Goal: Task Accomplishment & Management: Complete application form

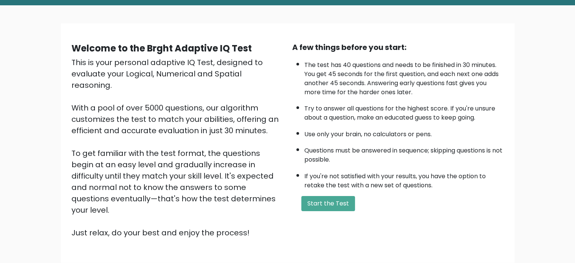
scroll to position [38, 0]
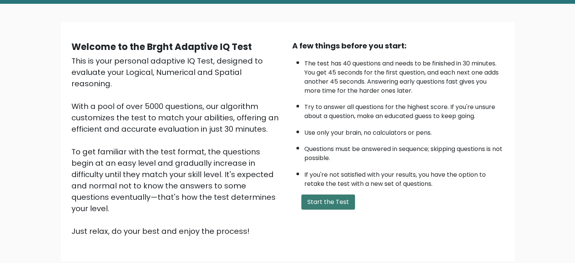
click at [333, 197] on button "Start the Test" at bounding box center [328, 201] width 54 height 15
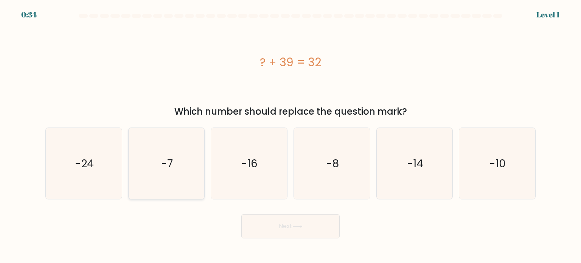
click at [170, 177] on icon "-7" at bounding box center [166, 163] width 71 height 71
click at [290, 135] on input "b. -7" at bounding box center [290, 134] width 0 height 4
radio input "true"
click at [304, 225] on button "Next" at bounding box center [290, 226] width 98 height 24
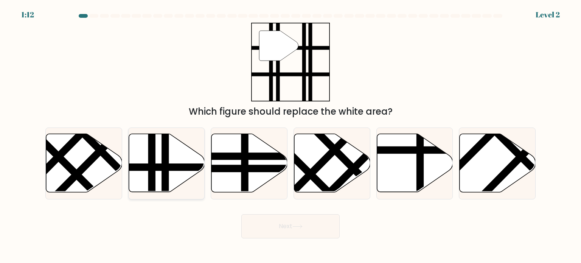
click at [165, 182] on line at bounding box center [165, 194] width 0 height 153
click at [290, 135] on input "b." at bounding box center [290, 134] width 0 height 4
radio input "true"
click at [315, 219] on button "Next" at bounding box center [290, 226] width 98 height 24
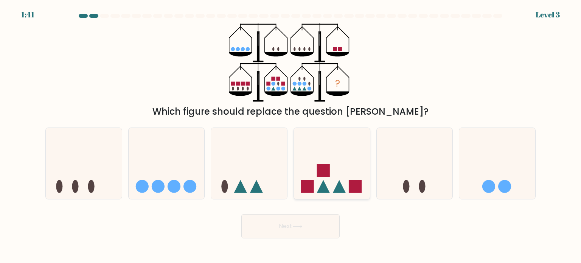
click at [332, 186] on icon at bounding box center [332, 163] width 76 height 63
click at [291, 135] on input "d." at bounding box center [290, 134] width 0 height 4
radio input "true"
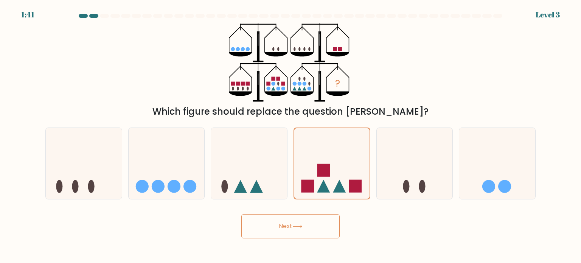
click at [318, 229] on button "Next" at bounding box center [290, 226] width 98 height 24
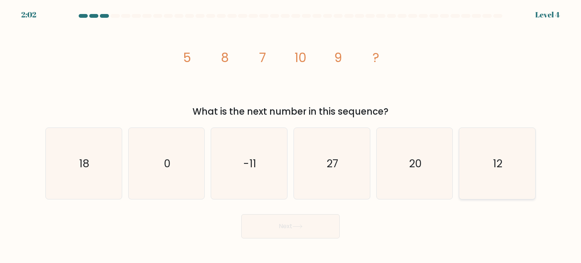
click at [496, 167] on text "12" at bounding box center [497, 162] width 9 height 15
click at [291, 135] on input "f. 12" at bounding box center [290, 134] width 0 height 4
radio input "true"
click at [327, 222] on button "Next" at bounding box center [290, 226] width 98 height 24
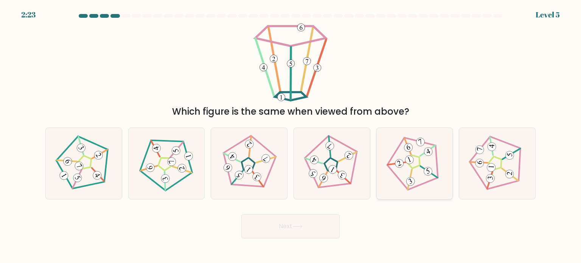
click at [422, 159] on icon at bounding box center [414, 163] width 57 height 57
click at [291, 135] on input "e." at bounding box center [290, 134] width 0 height 4
radio input "true"
click at [499, 170] on icon at bounding box center [496, 163] width 57 height 57
click at [291, 135] on input "f." at bounding box center [290, 134] width 0 height 4
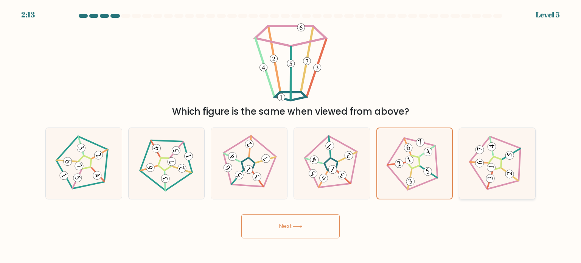
radio input "true"
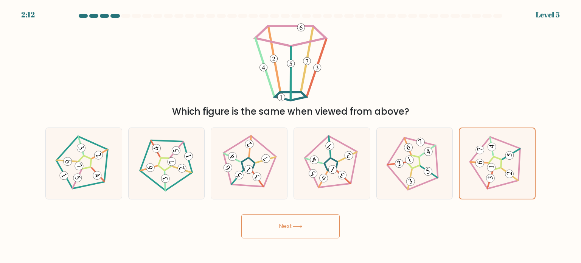
click at [269, 225] on button "Next" at bounding box center [290, 226] width 98 height 24
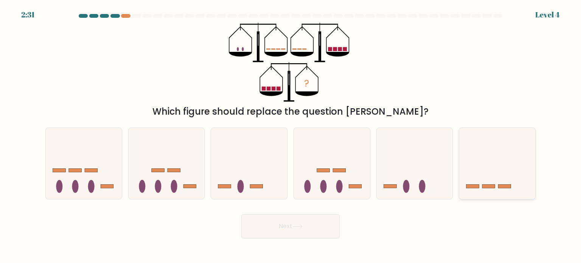
click at [496, 155] on icon at bounding box center [497, 163] width 76 height 63
click at [291, 135] on input "f." at bounding box center [290, 134] width 0 height 4
radio input "true"
click at [300, 220] on button "Next" at bounding box center [290, 226] width 98 height 24
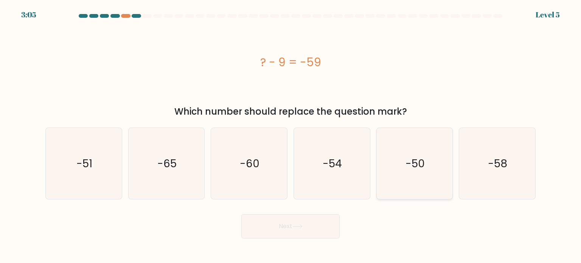
click at [429, 172] on icon "-50" at bounding box center [414, 163] width 71 height 71
click at [291, 135] on input "e. -50" at bounding box center [290, 134] width 0 height 4
radio input "true"
click at [289, 228] on button "Next" at bounding box center [290, 226] width 98 height 24
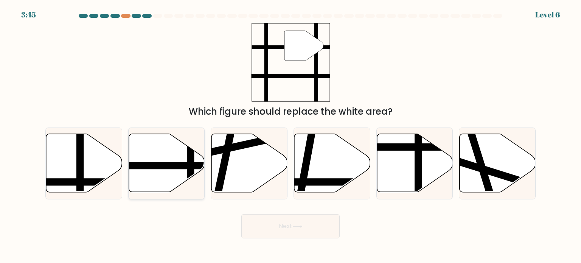
click at [183, 173] on icon at bounding box center [167, 163] width 76 height 58
click at [290, 135] on input "b." at bounding box center [290, 134] width 0 height 4
radio input "true"
click at [296, 224] on button "Next" at bounding box center [290, 226] width 98 height 24
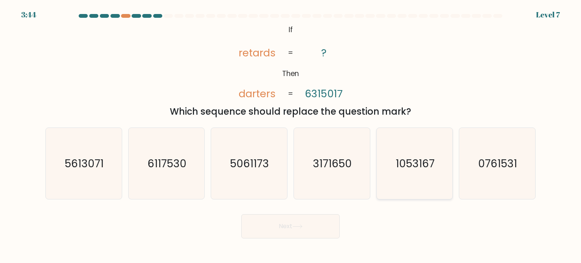
click at [417, 167] on text "1053167" at bounding box center [414, 162] width 39 height 15
click at [291, 135] on input "e. 1053167" at bounding box center [290, 134] width 0 height 4
radio input "true"
click at [310, 220] on button "Next" at bounding box center [290, 226] width 98 height 24
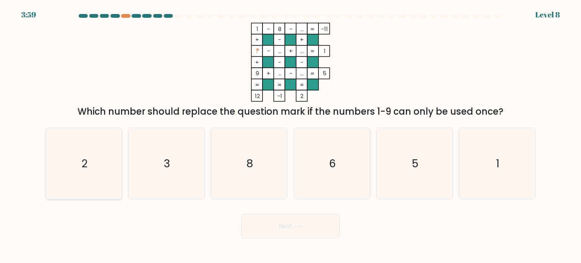
click at [88, 167] on icon "2" at bounding box center [83, 163] width 71 height 71
click at [290, 135] on input "a. 2" at bounding box center [290, 134] width 0 height 4
radio input "true"
click at [312, 232] on button "Next" at bounding box center [290, 226] width 98 height 24
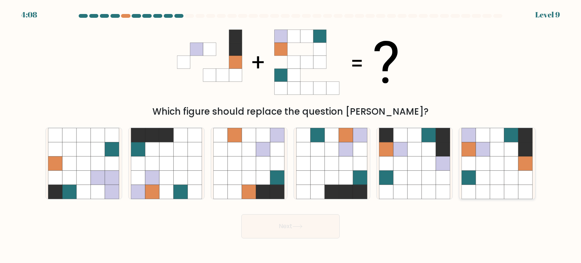
click at [522, 180] on icon at bounding box center [525, 177] width 14 height 14
click at [291, 135] on input "f." at bounding box center [290, 134] width 0 height 4
radio input "true"
click at [319, 219] on button "Next" at bounding box center [290, 226] width 98 height 24
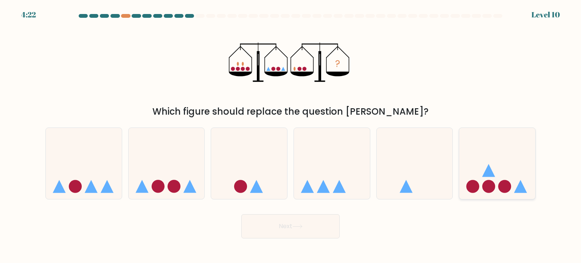
click at [496, 181] on icon at bounding box center [497, 163] width 76 height 63
click at [291, 135] on input "f." at bounding box center [290, 134] width 0 height 4
radio input "true"
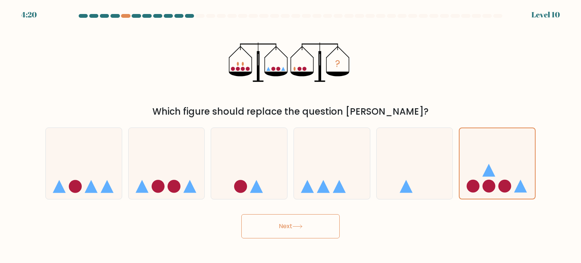
click at [287, 225] on button "Next" at bounding box center [290, 226] width 98 height 24
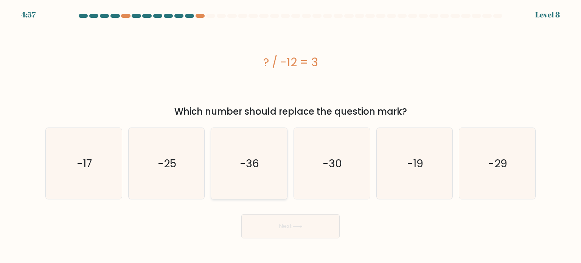
click at [267, 161] on icon "-36" at bounding box center [248, 163] width 71 height 71
click at [290, 135] on input "c. -36" at bounding box center [290, 134] width 0 height 4
radio input "true"
click at [301, 224] on icon at bounding box center [297, 226] width 10 height 4
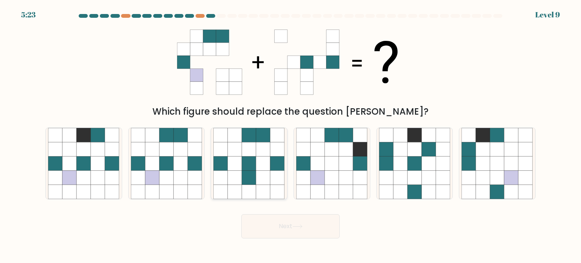
click at [261, 160] on icon at bounding box center [263, 163] width 14 height 14
click at [290, 135] on input "c." at bounding box center [290, 134] width 0 height 4
radio input "true"
click at [177, 181] on icon at bounding box center [181, 177] width 14 height 14
click at [290, 135] on input "b." at bounding box center [290, 134] width 0 height 4
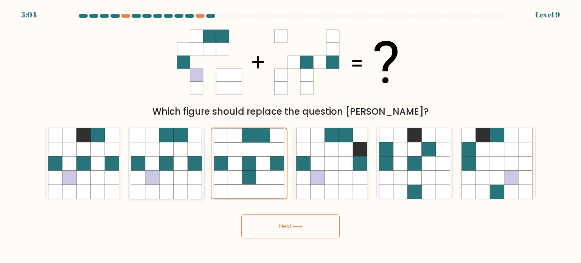
radio input "true"
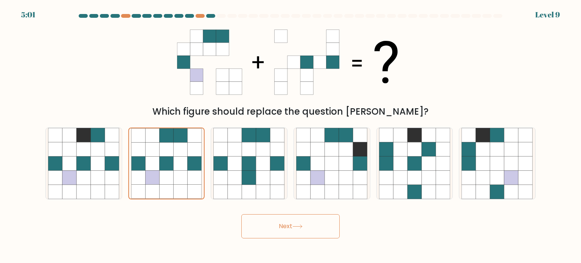
click at [285, 233] on button "Next" at bounding box center [290, 226] width 98 height 24
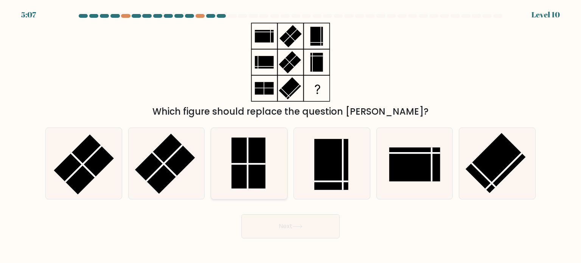
click at [248, 177] on line at bounding box center [248, 162] width 0 height 51
click at [290, 135] on input "c." at bounding box center [290, 134] width 0 height 4
radio input "true"
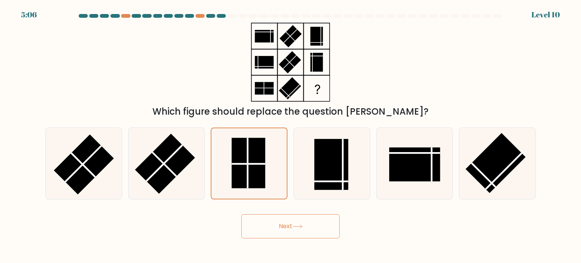
click at [301, 226] on icon at bounding box center [297, 226] width 10 height 4
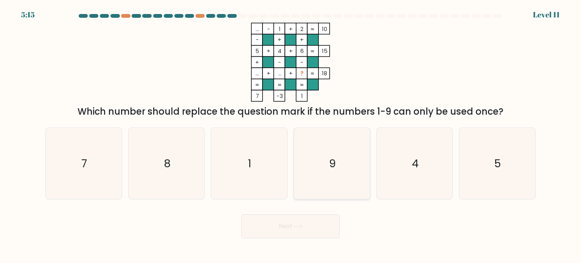
click at [332, 152] on icon "9" at bounding box center [331, 163] width 71 height 71
click at [291, 135] on input "d. 9" at bounding box center [290, 134] width 0 height 4
radio input "true"
click at [80, 160] on icon "7" at bounding box center [83, 163] width 71 height 71
click at [290, 135] on input "a. 7" at bounding box center [290, 134] width 0 height 4
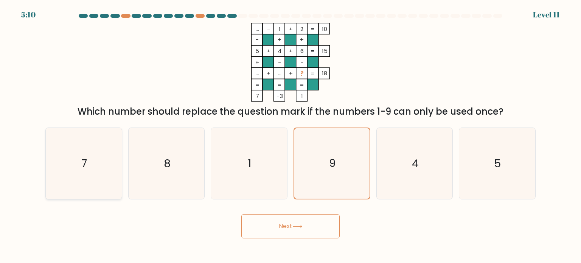
radio input "true"
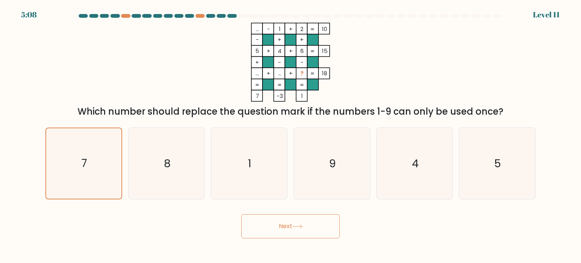
click at [276, 229] on button "Next" at bounding box center [290, 226] width 98 height 24
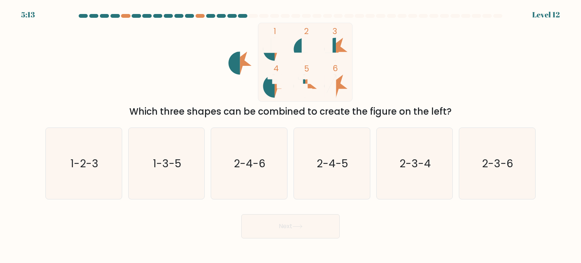
click at [262, 53] on rect at bounding box center [305, 62] width 94 height 79
click at [101, 163] on icon "1-2-3" at bounding box center [83, 163] width 71 height 71
click at [290, 135] on input "a. 1-2-3" at bounding box center [290, 134] width 0 height 4
radio input "true"
click at [272, 222] on button "Next" at bounding box center [290, 226] width 98 height 24
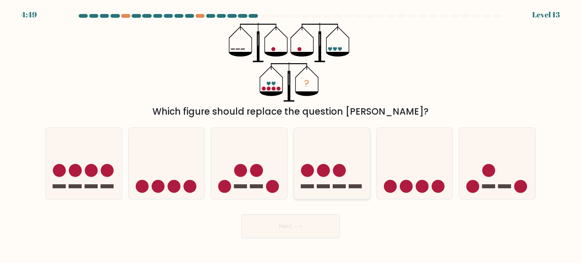
click at [343, 181] on icon at bounding box center [332, 163] width 76 height 63
click at [291, 135] on input "d." at bounding box center [290, 134] width 0 height 4
radio input "true"
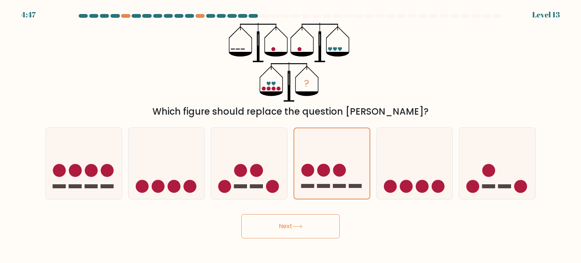
click at [292, 221] on button "Next" at bounding box center [290, 226] width 98 height 24
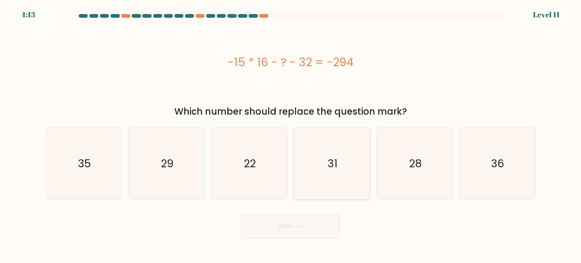
click at [327, 167] on icon "31" at bounding box center [331, 163] width 71 height 71
click at [291, 135] on input "d. 31" at bounding box center [290, 134] width 0 height 4
radio input "true"
click at [318, 231] on button "Next" at bounding box center [290, 226] width 98 height 24
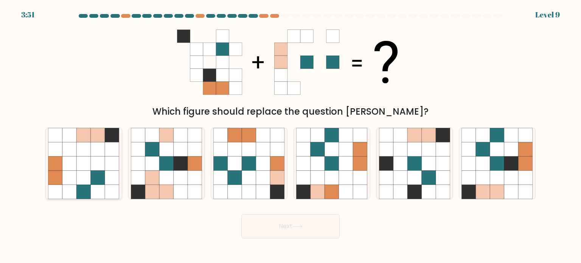
click at [107, 169] on icon at bounding box center [112, 163] width 14 height 14
click at [290, 135] on input "a." at bounding box center [290, 134] width 0 height 4
radio input "true"
click at [507, 179] on icon at bounding box center [511, 177] width 14 height 14
click at [291, 135] on input "f." at bounding box center [290, 134] width 0 height 4
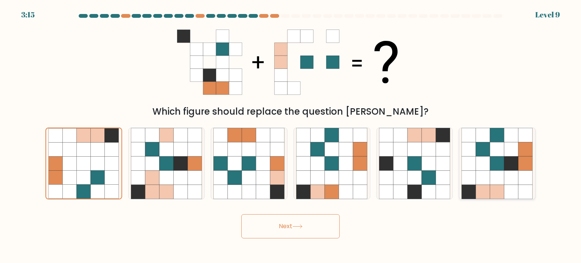
radio input "true"
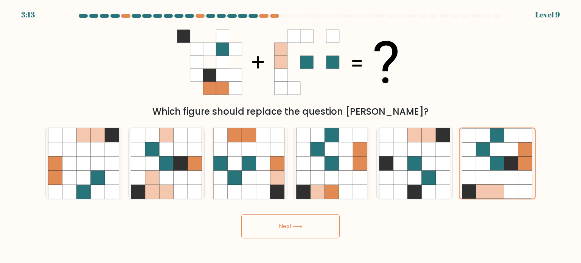
click at [310, 225] on button "Next" at bounding box center [290, 226] width 98 height 24
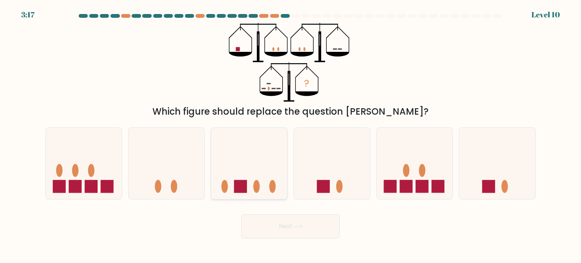
click at [248, 183] on icon at bounding box center [249, 163] width 76 height 63
click at [290, 135] on input "c." at bounding box center [290, 134] width 0 height 4
radio input "true"
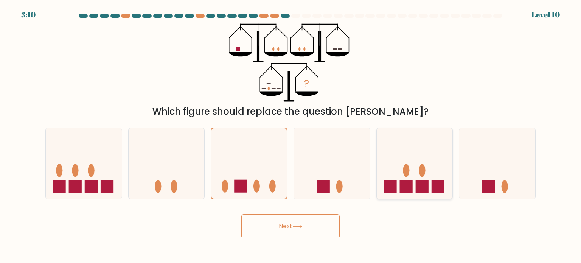
click at [428, 186] on rect at bounding box center [421, 186] width 13 height 13
click at [291, 135] on input "e." at bounding box center [290, 134] width 0 height 4
radio input "true"
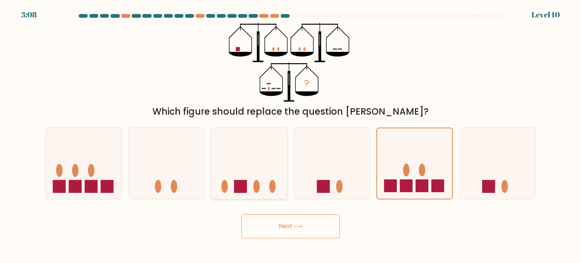
click at [252, 170] on icon at bounding box center [249, 163] width 76 height 63
click at [290, 135] on input "c." at bounding box center [290, 134] width 0 height 4
radio input "true"
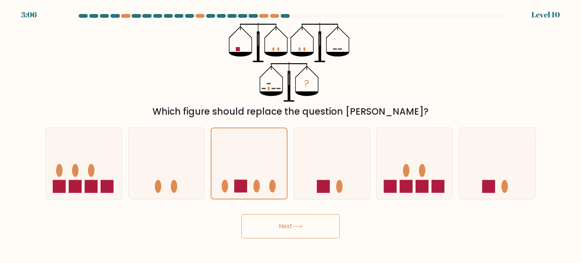
click at [272, 224] on button "Next" at bounding box center [290, 226] width 98 height 24
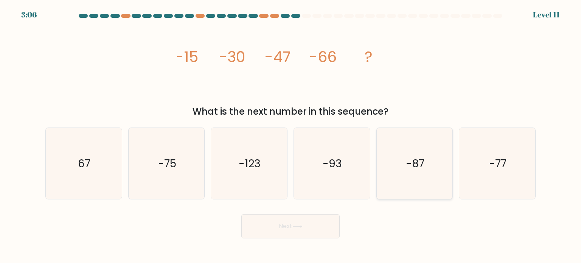
click at [427, 174] on icon "-87" at bounding box center [414, 163] width 71 height 71
click at [291, 135] on input "e. -87" at bounding box center [290, 134] width 0 height 4
radio input "true"
click at [306, 213] on div "Next" at bounding box center [290, 223] width 499 height 30
click at [306, 217] on button "Next" at bounding box center [290, 226] width 98 height 24
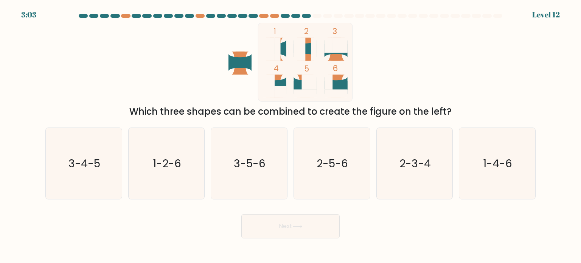
click at [307, 223] on button "Next" at bounding box center [290, 226] width 98 height 24
click at [337, 55] on icon at bounding box center [338, 49] width 14 height 23
click at [249, 172] on icon "3-5-6" at bounding box center [248, 163] width 71 height 71
click at [290, 135] on input "c. 3-5-6" at bounding box center [290, 134] width 0 height 4
radio input "true"
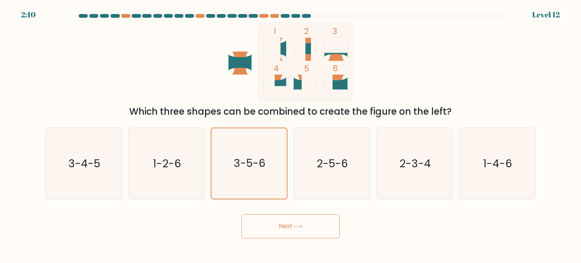
click at [283, 231] on button "Next" at bounding box center [290, 226] width 98 height 24
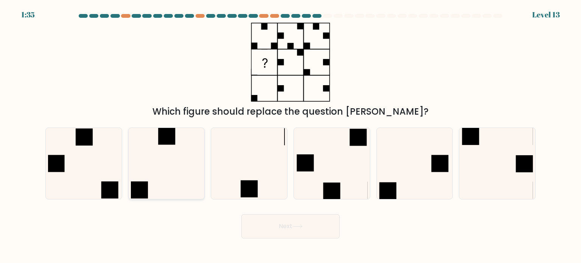
click at [178, 187] on icon at bounding box center [166, 163] width 71 height 71
click at [290, 135] on input "b." at bounding box center [290, 134] width 0 height 4
radio input "true"
click at [295, 229] on button "Next" at bounding box center [290, 226] width 98 height 24
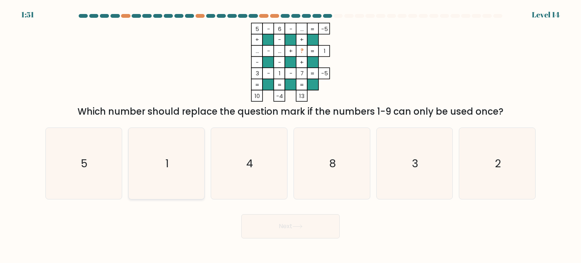
click at [183, 186] on icon "1" at bounding box center [166, 163] width 71 height 71
click at [290, 135] on input "b. 1" at bounding box center [290, 134] width 0 height 4
radio input "true"
click at [274, 225] on button "Next" at bounding box center [290, 226] width 98 height 24
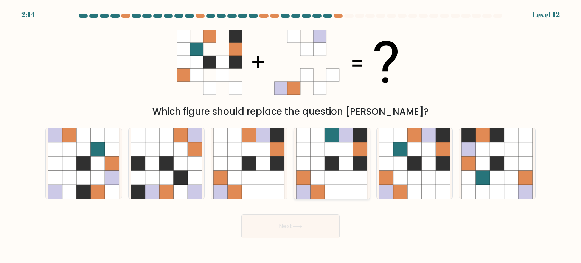
click at [354, 159] on icon at bounding box center [360, 163] width 14 height 14
click at [291, 135] on input "d." at bounding box center [290, 134] width 0 height 4
radio input "true"
click at [311, 226] on button "Next" at bounding box center [290, 226] width 98 height 24
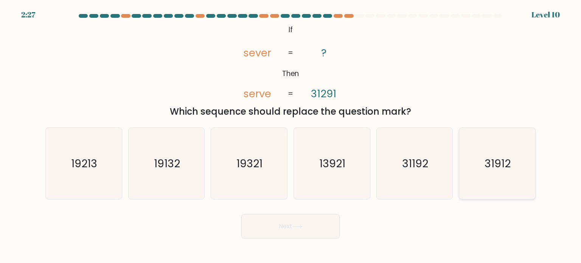
click at [501, 177] on icon "31912" at bounding box center [496, 163] width 71 height 71
click at [291, 135] on input "f. 31912" at bounding box center [290, 134] width 0 height 4
radio input "true"
click at [289, 220] on button "Next" at bounding box center [290, 226] width 98 height 24
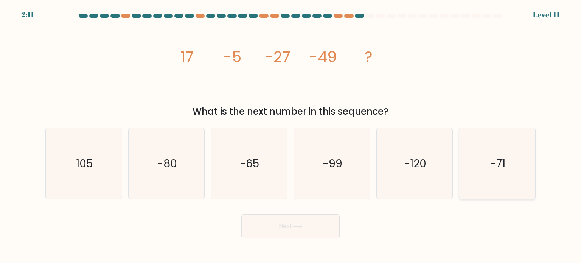
click at [488, 169] on icon "-71" at bounding box center [496, 163] width 71 height 71
click at [291, 135] on input "f. -71" at bounding box center [290, 134] width 0 height 4
radio input "true"
click at [293, 223] on button "Next" at bounding box center [290, 226] width 98 height 24
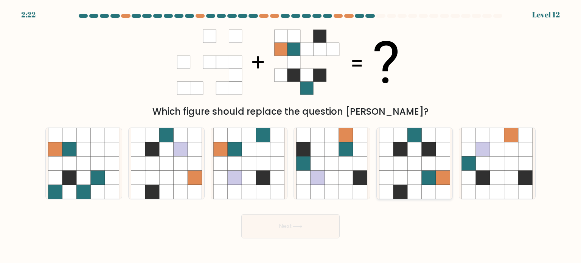
click at [431, 185] on icon at bounding box center [429, 191] width 14 height 14
click at [291, 135] on input "e." at bounding box center [290, 134] width 0 height 4
radio input "true"
click at [321, 226] on button "Next" at bounding box center [290, 226] width 98 height 24
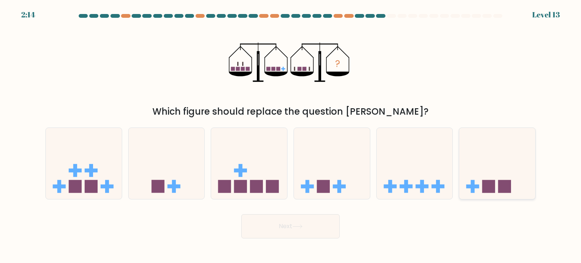
click at [490, 173] on icon at bounding box center [497, 163] width 76 height 63
click at [291, 135] on input "f." at bounding box center [290, 134] width 0 height 4
radio input "true"
click at [308, 228] on button "Next" at bounding box center [290, 226] width 98 height 24
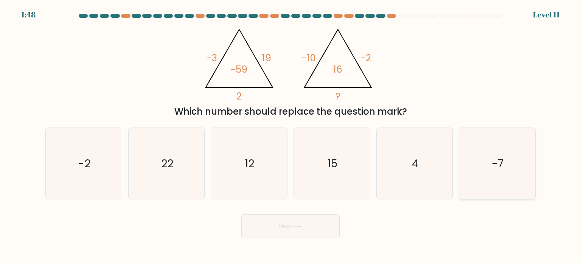
click at [485, 170] on icon "-7" at bounding box center [496, 163] width 71 height 71
click at [291, 135] on input "f. -7" at bounding box center [290, 134] width 0 height 4
radio input "true"
click at [295, 222] on button "Next" at bounding box center [290, 226] width 98 height 24
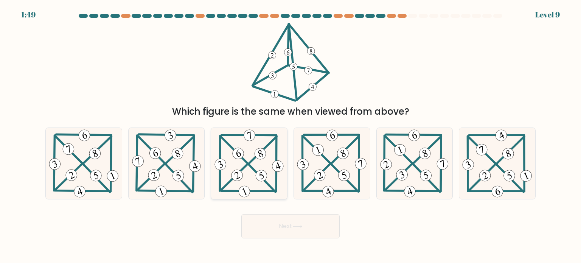
click at [251, 170] on icon at bounding box center [249, 163] width 73 height 71
click at [290, 135] on input "c." at bounding box center [290, 134] width 0 height 4
radio input "true"
click at [295, 223] on button "Next" at bounding box center [290, 226] width 98 height 24
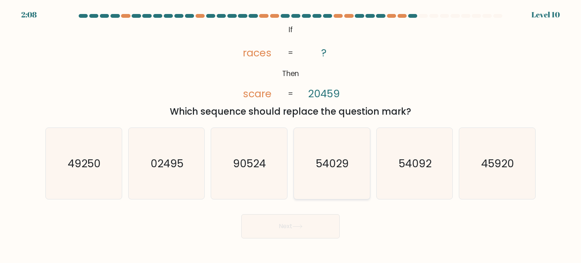
click at [316, 170] on icon "54029" at bounding box center [331, 163] width 71 height 71
click at [291, 135] on input "d. 54029" at bounding box center [290, 134] width 0 height 4
radio input "true"
click at [298, 224] on button "Next" at bounding box center [290, 226] width 98 height 24
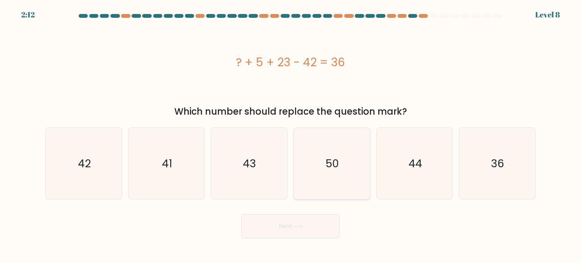
click at [357, 166] on icon "50" at bounding box center [331, 163] width 71 height 71
click at [291, 135] on input "d. 50" at bounding box center [290, 134] width 0 height 4
radio input "true"
click at [322, 228] on button "Next" at bounding box center [290, 226] width 98 height 24
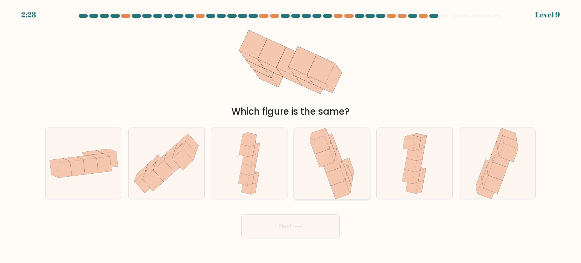
click at [335, 179] on icon at bounding box center [335, 176] width 19 height 18
click at [291, 135] on input "d." at bounding box center [290, 134] width 0 height 4
radio input "true"
click at [305, 224] on button "Next" at bounding box center [290, 226] width 98 height 24
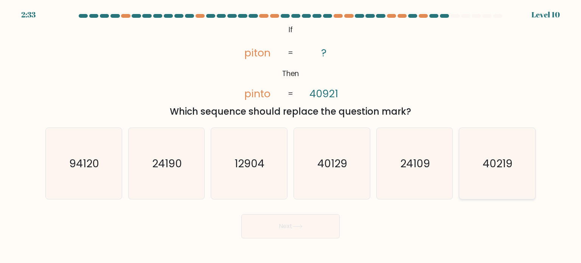
click at [497, 169] on text "40219" at bounding box center [498, 162] width 30 height 15
click at [291, 135] on input "f. 40219" at bounding box center [290, 134] width 0 height 4
radio input "true"
click at [322, 230] on button "Next" at bounding box center [290, 226] width 98 height 24
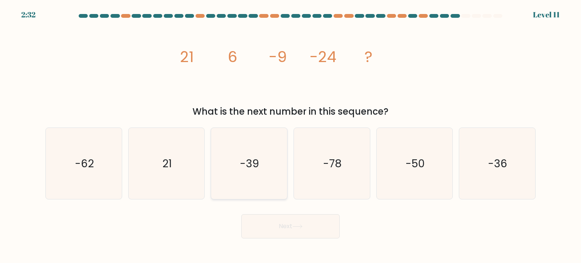
click at [246, 172] on icon "-39" at bounding box center [248, 163] width 71 height 71
click at [290, 135] on input "c. -39" at bounding box center [290, 134] width 0 height 4
radio input "true"
click at [290, 224] on button "Next" at bounding box center [290, 226] width 98 height 24
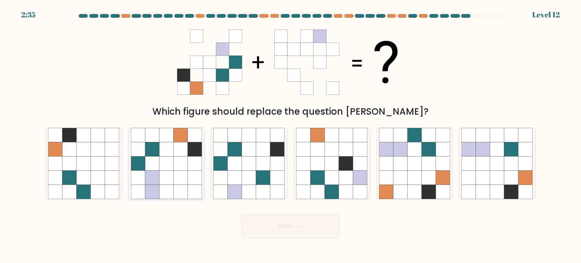
click at [169, 174] on icon at bounding box center [166, 177] width 14 height 14
click at [290, 135] on input "b." at bounding box center [290, 134] width 0 height 4
radio input "true"
click at [271, 227] on button "Next" at bounding box center [290, 226] width 98 height 24
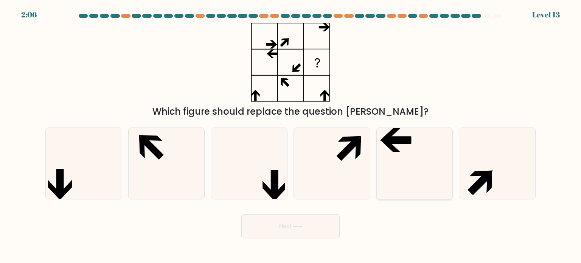
click at [397, 136] on icon at bounding box center [414, 163] width 71 height 71
click at [291, 135] on input "e." at bounding box center [290, 134] width 0 height 4
radio input "true"
click at [308, 228] on button "Next" at bounding box center [290, 226] width 98 height 24
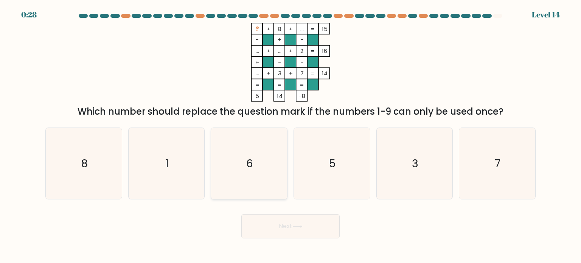
click at [252, 151] on icon "6" at bounding box center [248, 163] width 71 height 71
click at [290, 135] on input "c. 6" at bounding box center [290, 134] width 0 height 4
radio input "true"
click at [287, 229] on button "Next" at bounding box center [290, 226] width 98 height 24
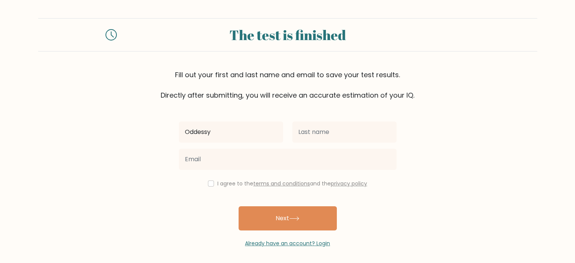
type input "Oddessy"
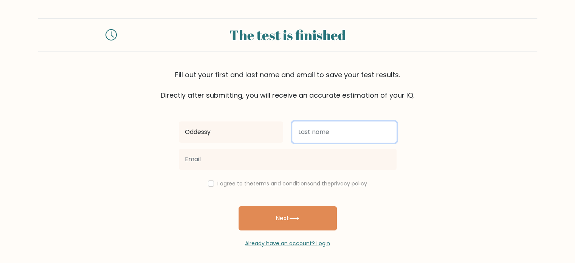
click at [329, 133] on input "text" at bounding box center [344, 131] width 104 height 21
type input "Cabrera"
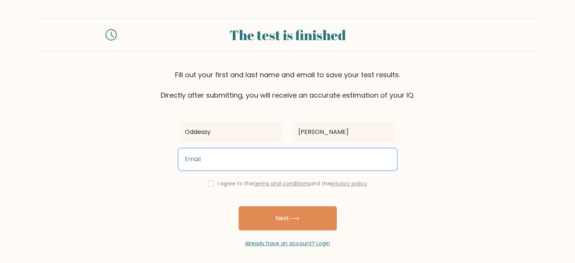
click at [241, 159] on input "email" at bounding box center [288, 159] width 218 height 21
type input "coddessy@gmail.com"
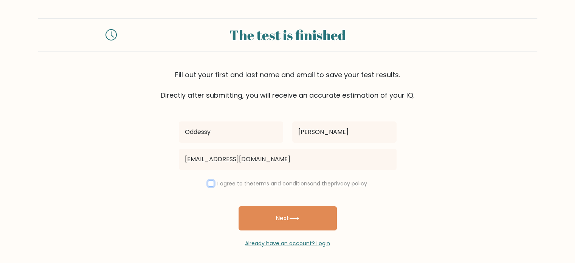
click at [211, 183] on input "checkbox" at bounding box center [211, 183] width 6 height 6
checkbox input "true"
click at [281, 223] on button "Next" at bounding box center [288, 218] width 98 height 24
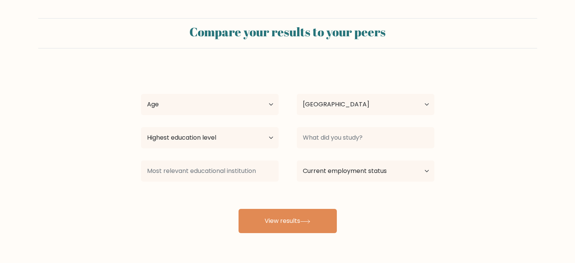
select select "PH"
click at [254, 110] on select "Age Under 18 years old 18-24 years old 25-34 years old 35-44 years old 45-54 ye…" at bounding box center [210, 104] width 138 height 21
select select "35_44"
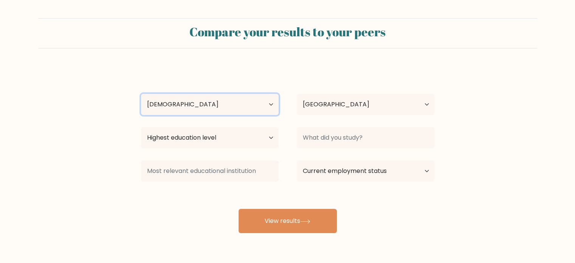
click at [141, 94] on select "Age Under 18 years old 18-24 years old 25-34 years old 35-44 years old 45-54 ye…" at bounding box center [210, 104] width 138 height 21
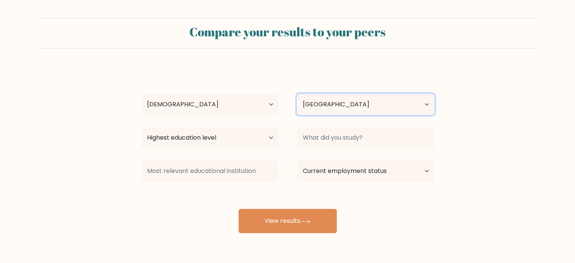
click at [342, 106] on select "Country Afghanistan Albania Algeria American Samoa Andorra Angola Anguilla Anta…" at bounding box center [366, 104] width 138 height 21
click at [455, 82] on form "Compare your results to your peers Oddessy Cabrera Age Under 18 years old 18-24…" at bounding box center [287, 125] width 575 height 215
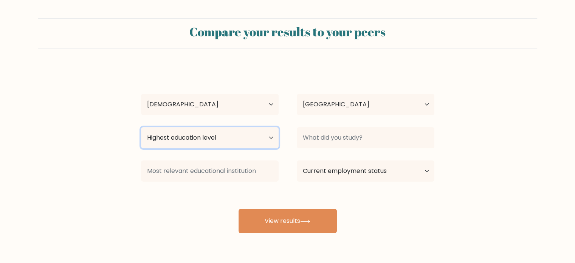
click at [263, 136] on select "Highest education level No schooling Primary Lower Secondary Upper Secondary Oc…" at bounding box center [210, 137] width 138 height 21
select select "bachelors_degree"
click at [141, 127] on select "Highest education level No schooling Primary Lower Secondary Upper Secondary Oc…" at bounding box center [210, 137] width 138 height 21
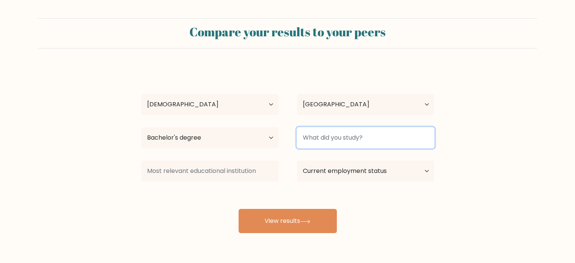
click at [365, 144] on input at bounding box center [366, 137] width 138 height 21
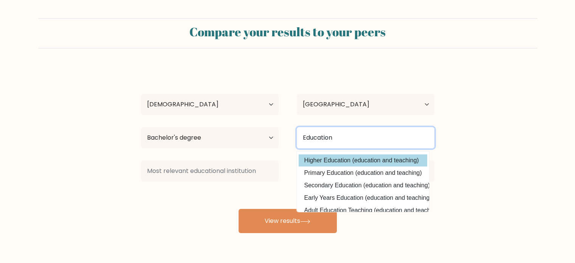
scroll to position [38, 0]
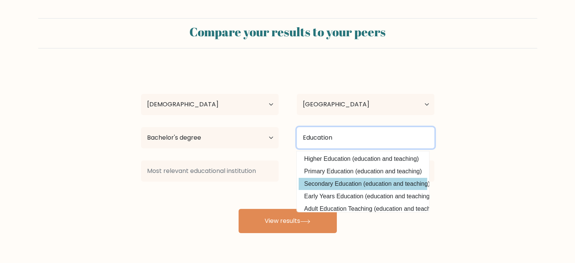
type input "Education"
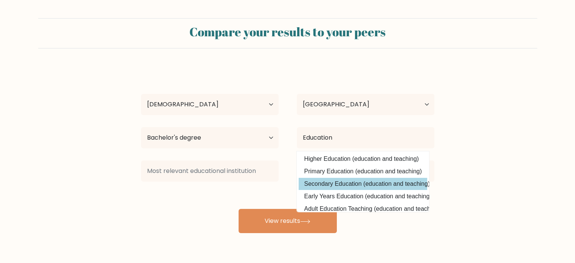
click at [389, 182] on div "Oddessy Cabrera Age Under 18 years old 18-24 years old 25-34 years old 35-44 ye…" at bounding box center [287, 150] width 302 height 166
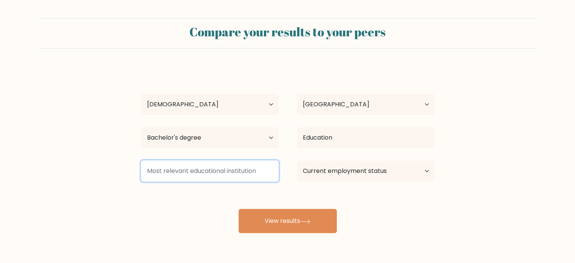
click at [213, 172] on input at bounding box center [210, 170] width 138 height 21
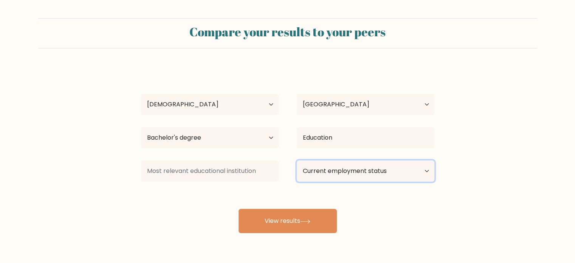
click at [387, 172] on select "Current employment status Employed Student Retired Other / prefer not to answer" at bounding box center [366, 170] width 138 height 21
select select "other"
click at [297, 160] on select "Current employment status Employed Student Retired Other / prefer not to answer" at bounding box center [366, 170] width 138 height 21
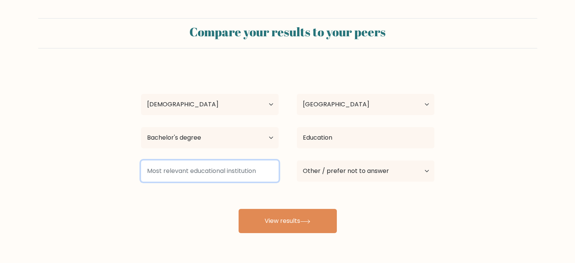
click at [218, 171] on input at bounding box center [210, 170] width 138 height 21
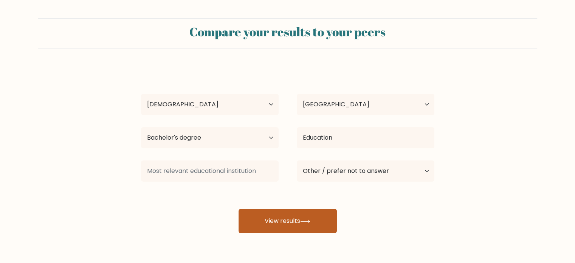
click at [300, 217] on button "View results" at bounding box center [288, 221] width 98 height 24
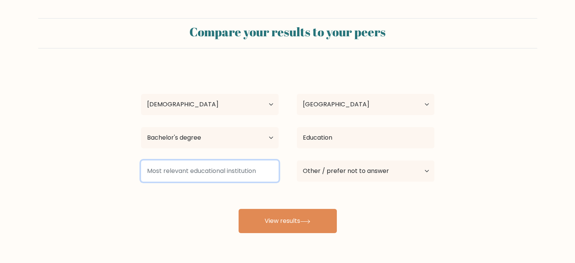
click at [199, 172] on input at bounding box center [210, 170] width 138 height 21
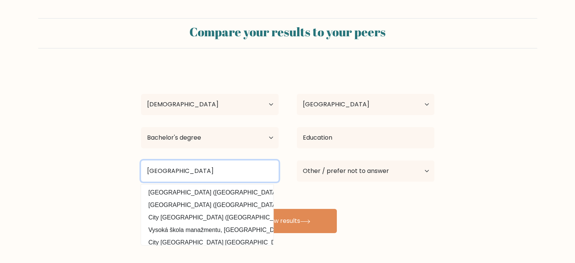
type input "Taguig City University"
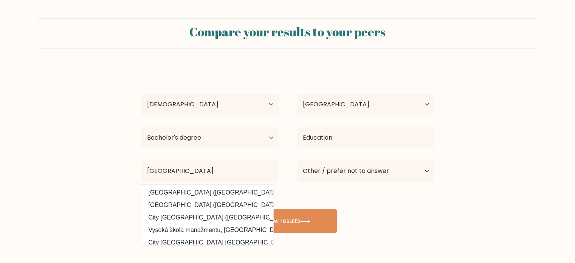
click at [319, 197] on div "Oddessy Cabrera Age Under 18 years old 18-24 years old 25-34 years old 35-44 ye…" at bounding box center [287, 150] width 302 height 166
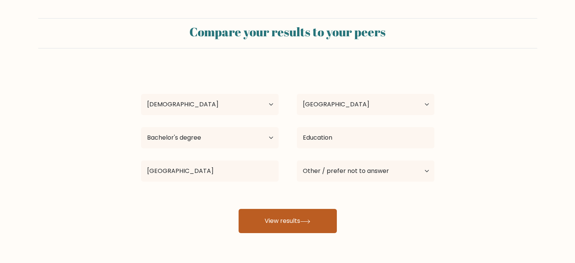
click at [293, 219] on button "View results" at bounding box center [288, 221] width 98 height 24
